Goal: Find specific page/section: Find specific page/section

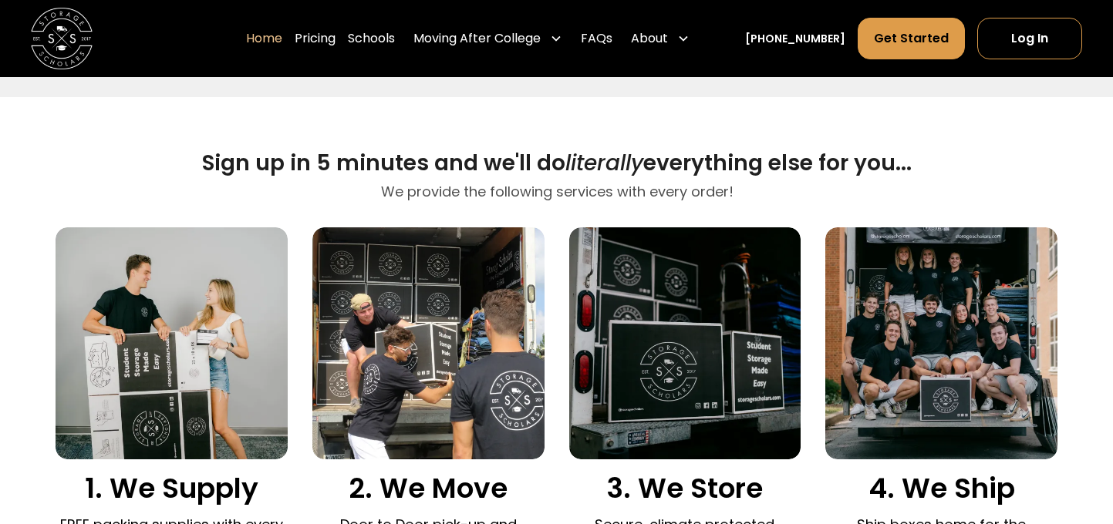
scroll to position [1106, 0]
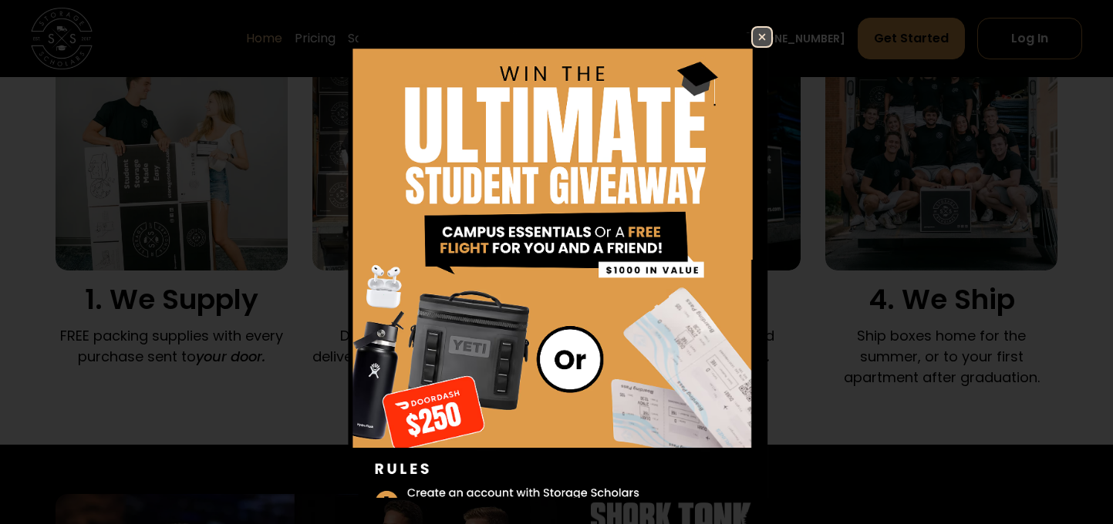
click at [759, 39] on img at bounding box center [762, 37] width 19 height 19
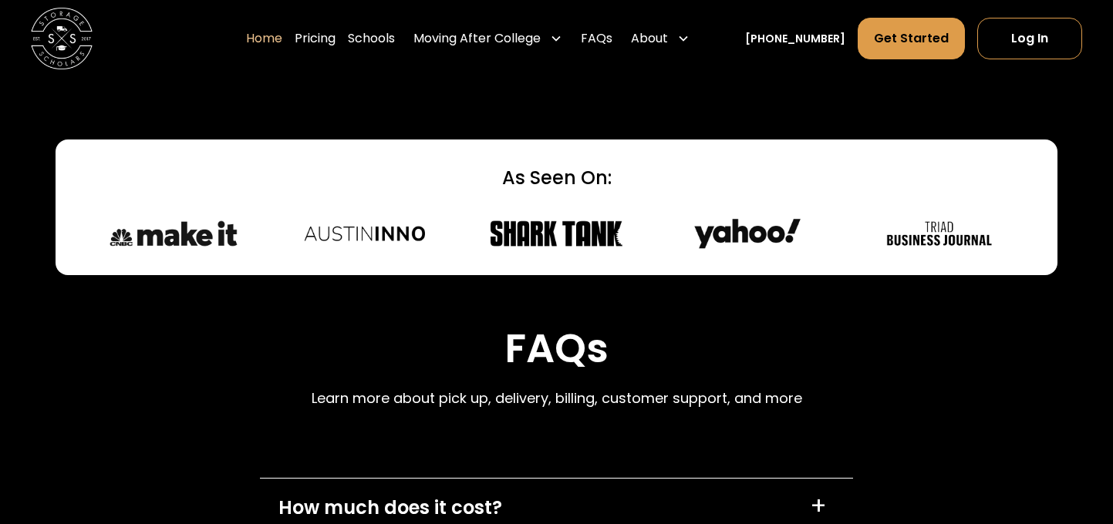
scroll to position [4046, 0]
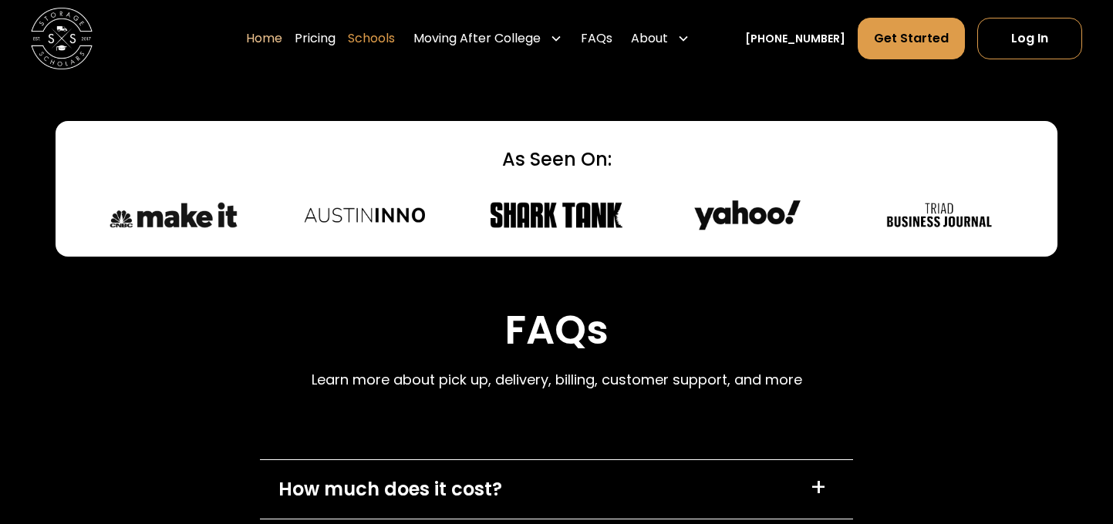
click at [386, 30] on link "Schools" at bounding box center [371, 38] width 47 height 43
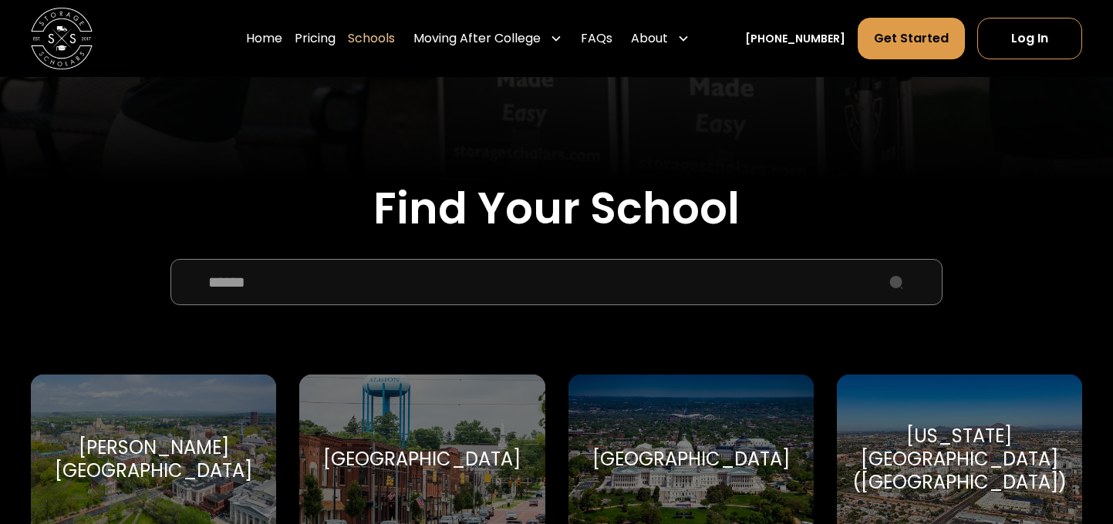
scroll to position [413, 0]
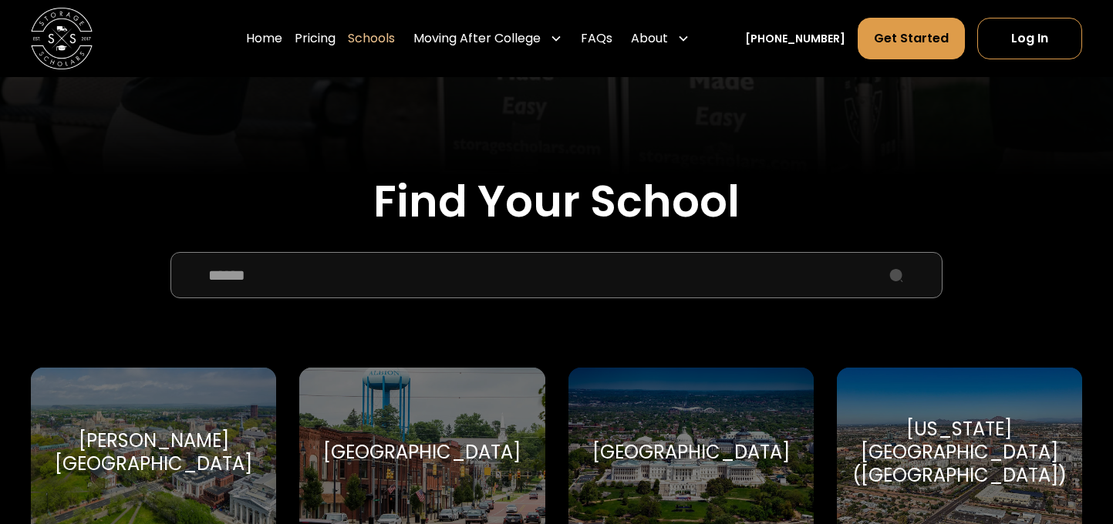
click at [399, 278] on input "School Select Form" at bounding box center [555, 275] width 771 height 46
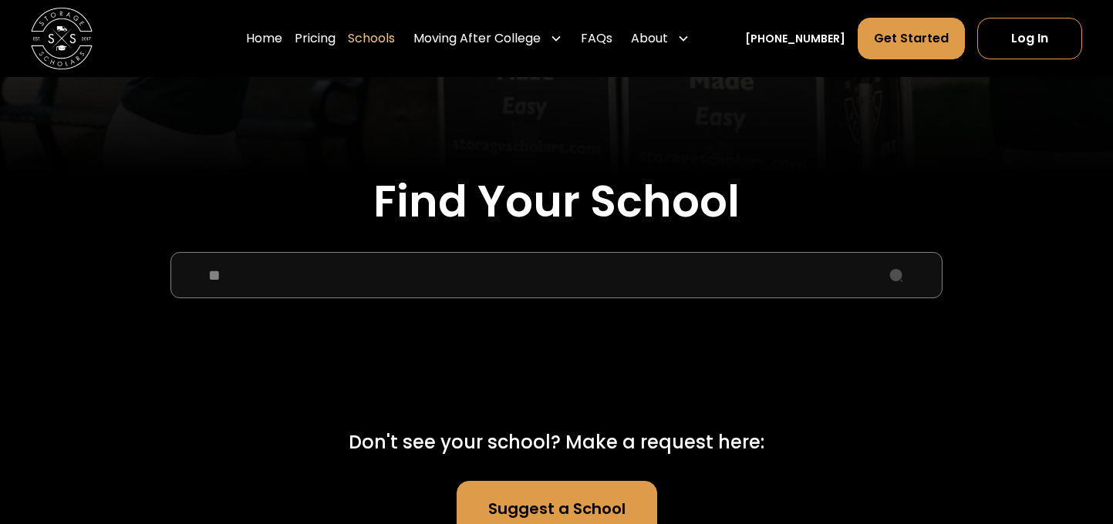
type input "*"
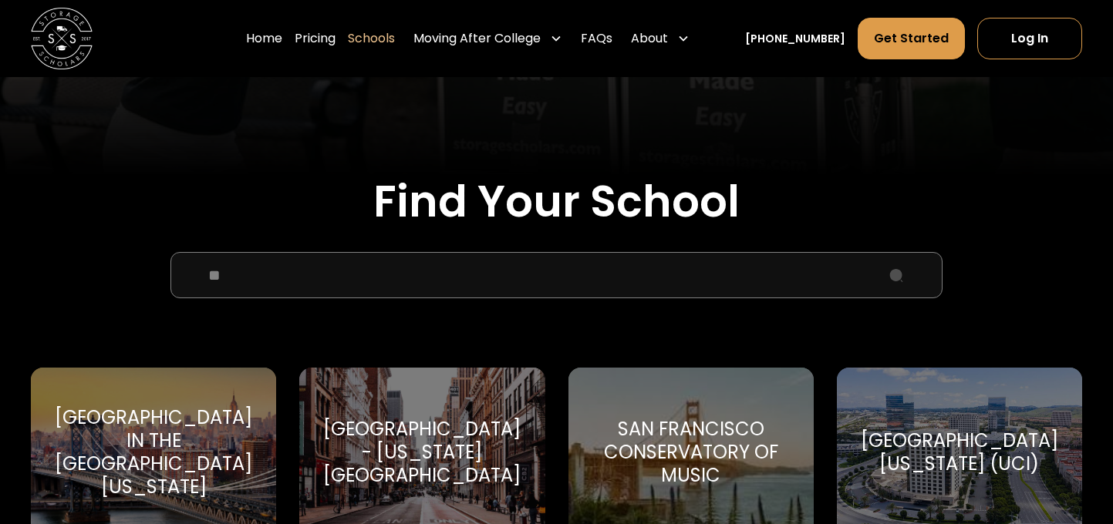
type input "*"
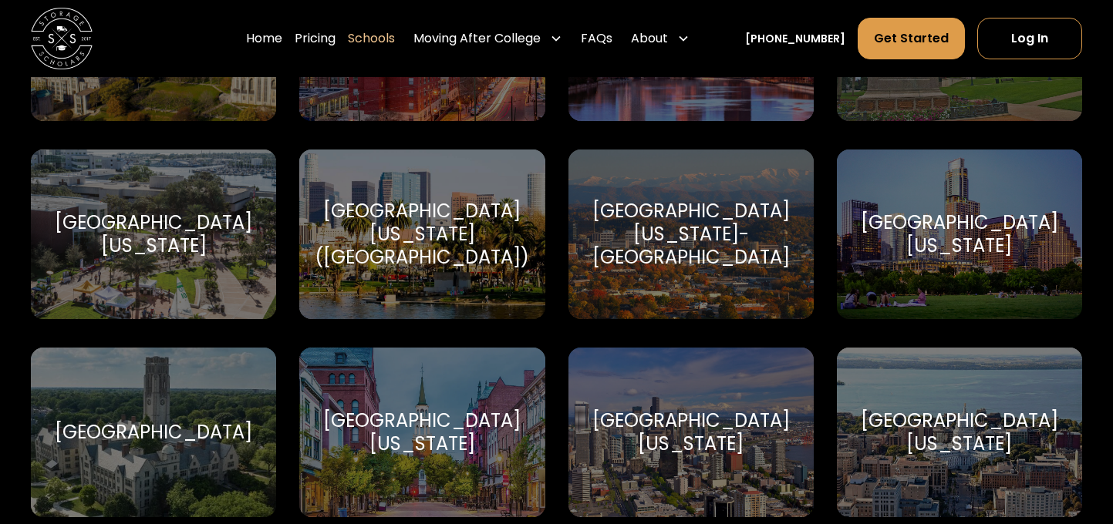
scroll to position [8711, 0]
